Goal: Find specific page/section: Find specific page/section

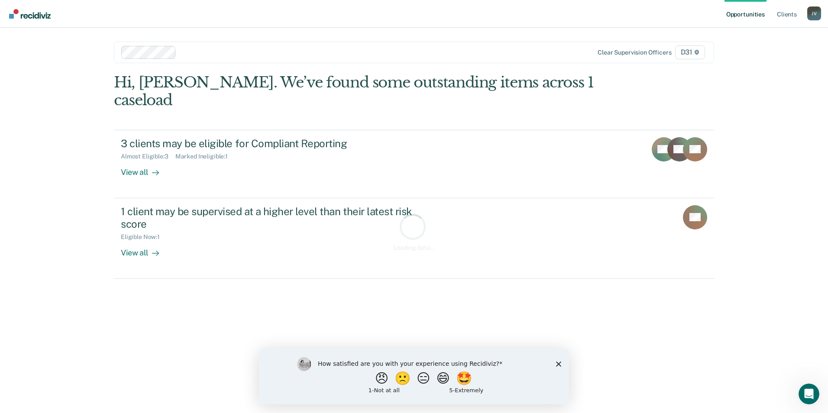
click at [560, 362] on polygon "Close survey" at bounding box center [558, 363] width 5 height 5
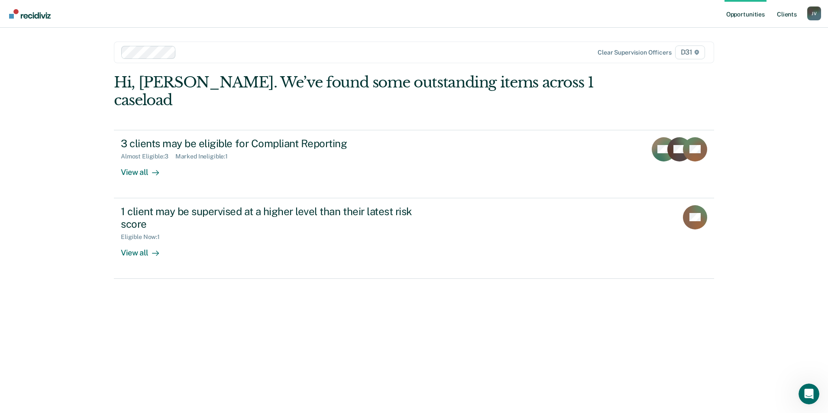
click at [786, 13] on link "Client s" at bounding box center [786, 14] width 23 height 28
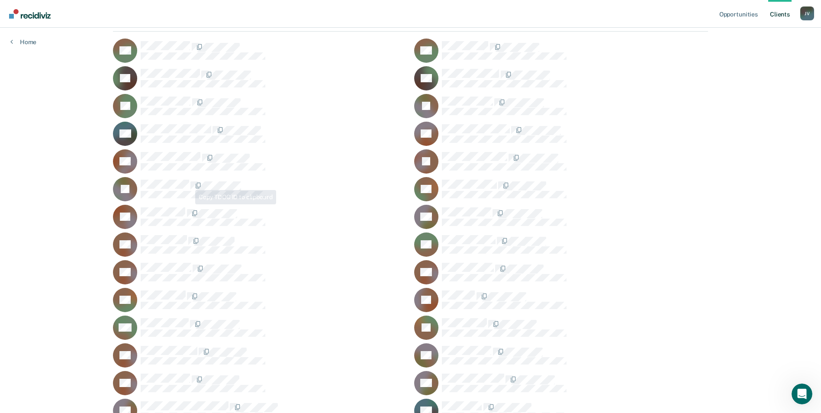
scroll to position [260, 0]
